Goal: Book appointment/travel/reservation

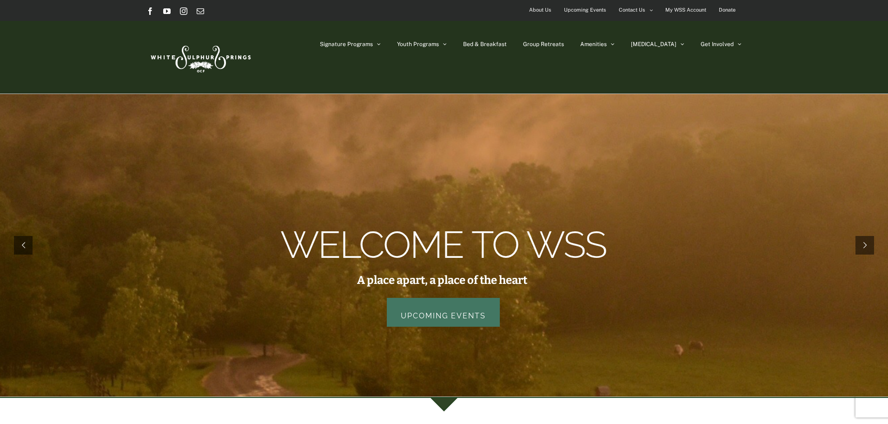
click at [452, 319] on link "Upcoming Events" at bounding box center [443, 312] width 113 height 29
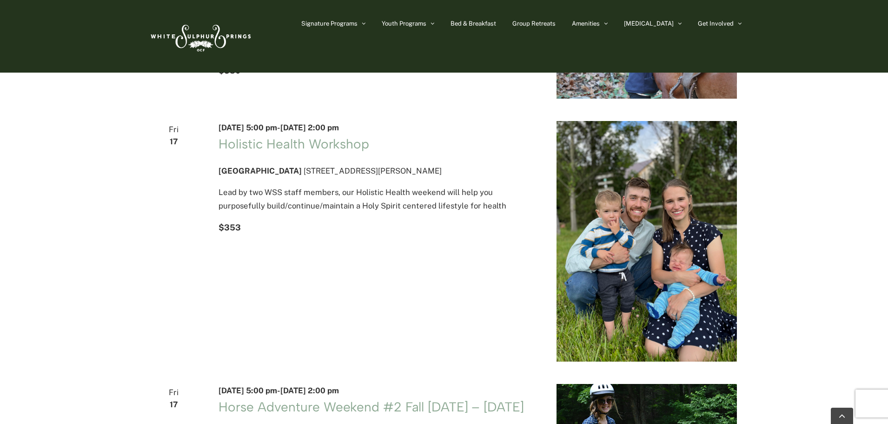
scroll to position [186, 0]
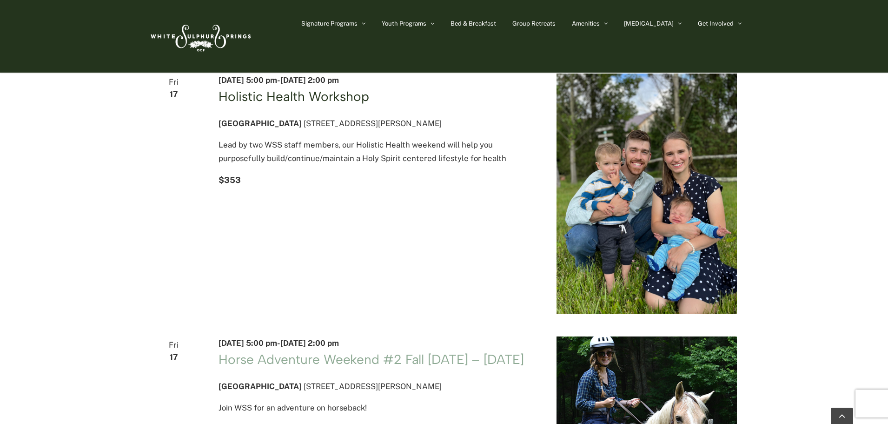
click at [250, 104] on link "Holistic Health Workshop" at bounding box center [294, 96] width 151 height 16
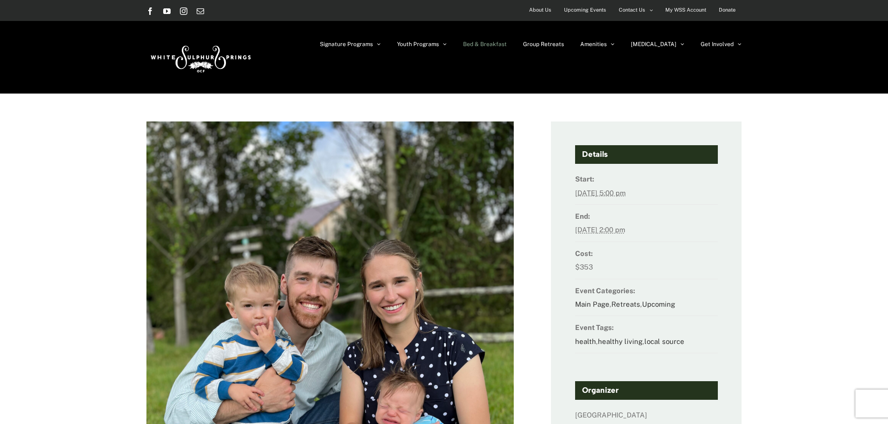
click at [507, 45] on span "Bed & Breakfast" at bounding box center [485, 44] width 44 height 6
